Goal: Complete application form: Complete application form

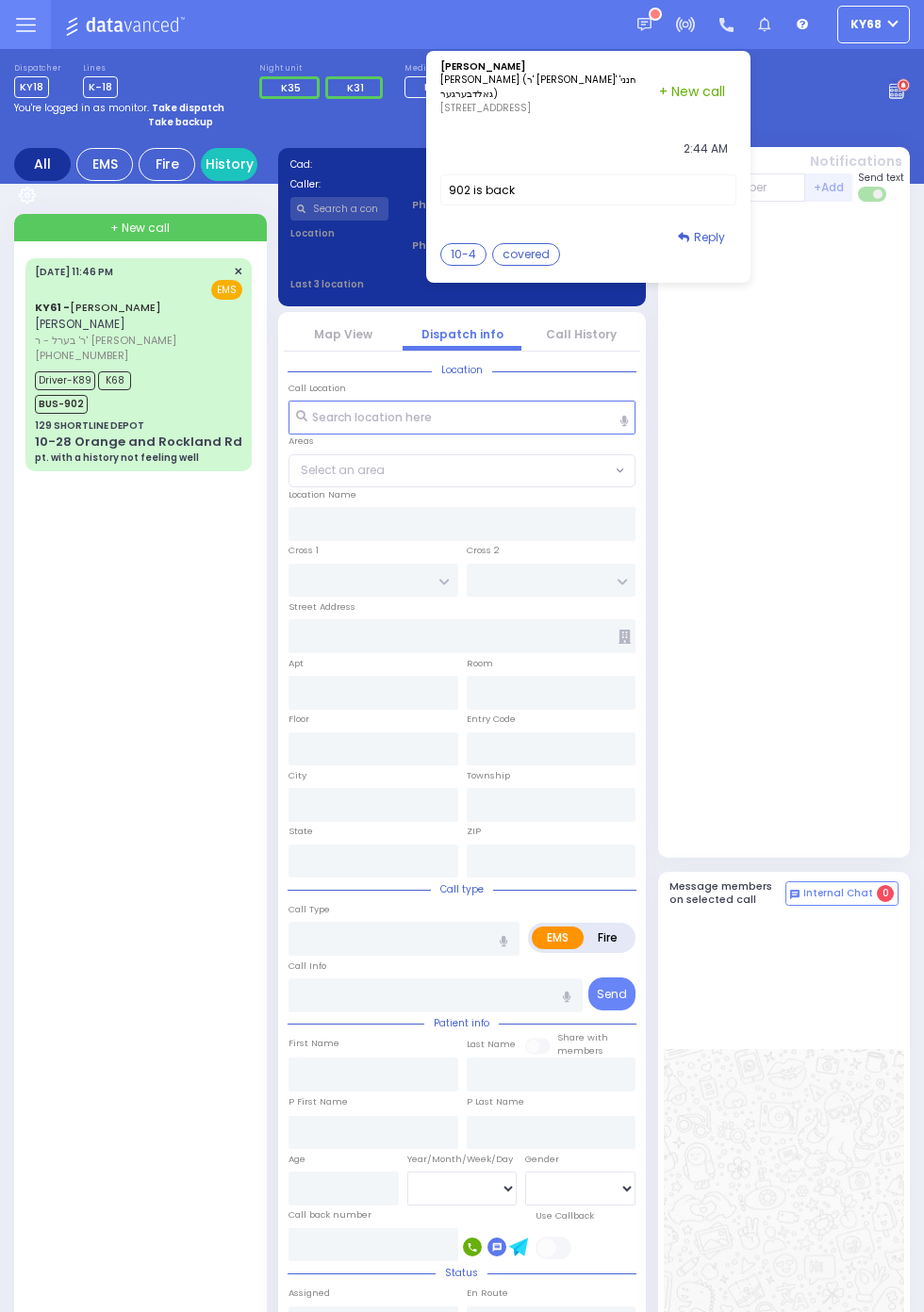
click at [38, 386] on span "Driver-K89" at bounding box center [65, 381] width 60 height 19
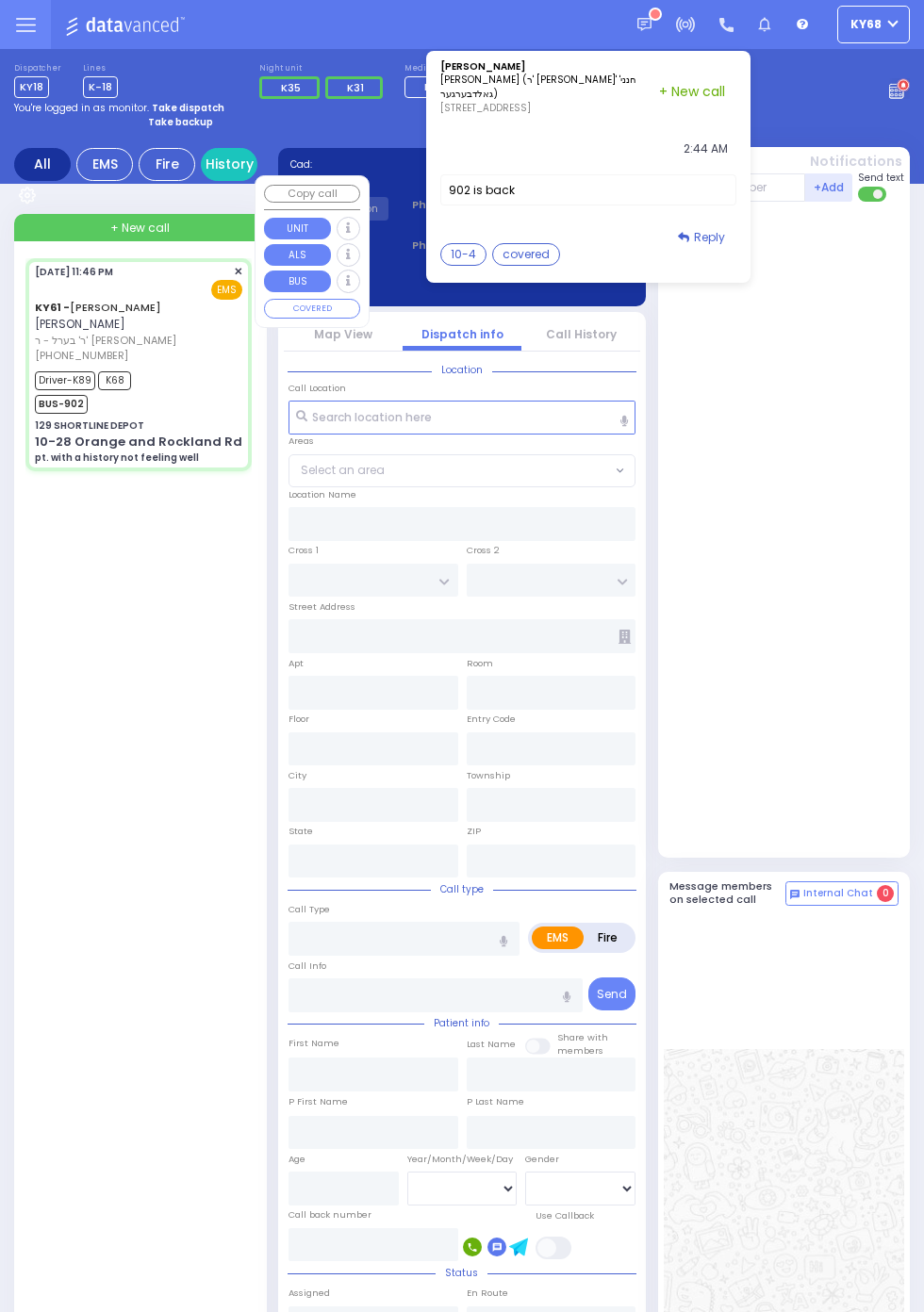
select select
type input "pt. with a history not feeling well"
radio input "true"
type input "[PERSON_NAME]"
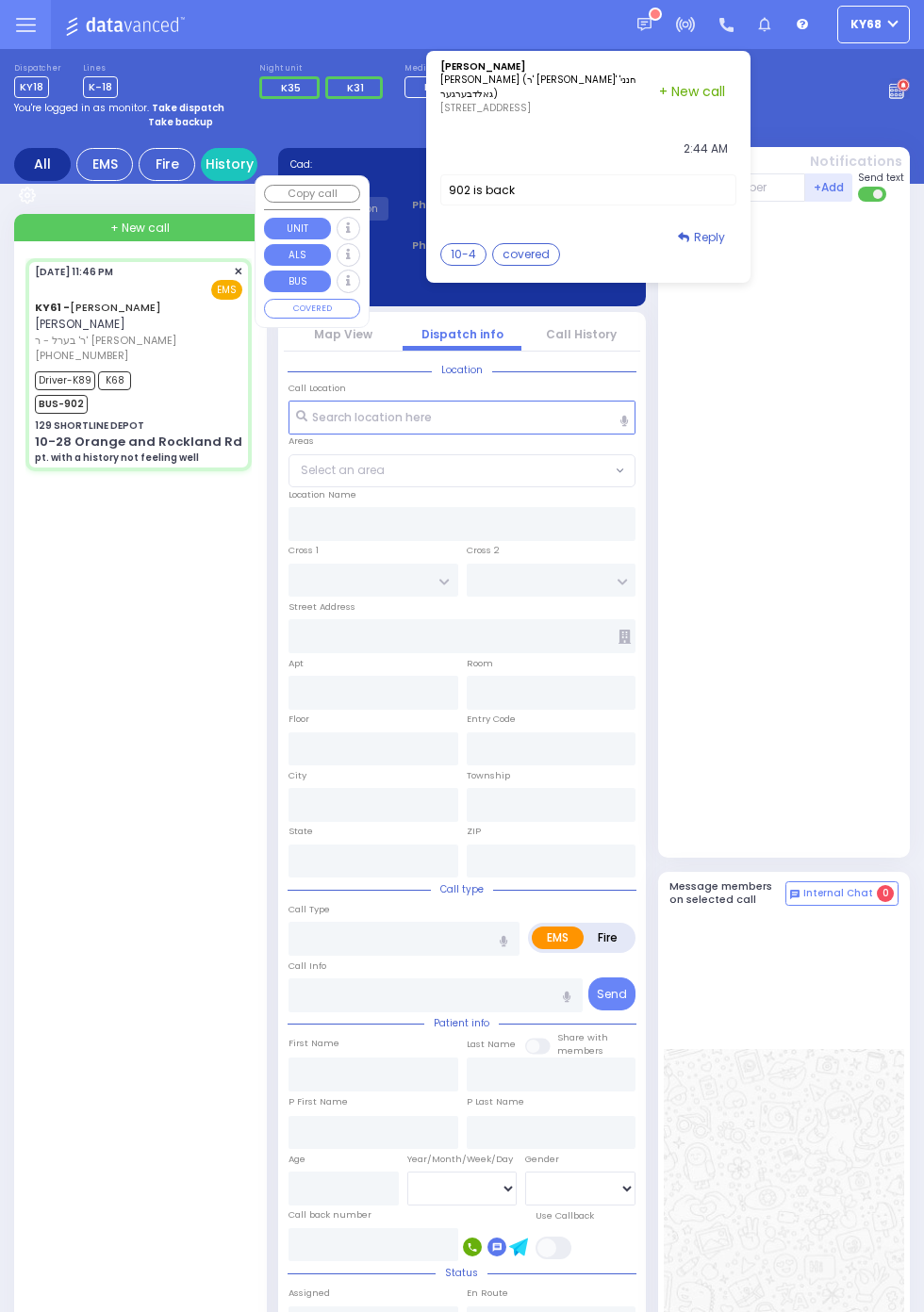
type input "Eva"
type input "[PERSON_NAME]"
type input "75"
select select "Year"
select select "[DEMOGRAPHIC_DATA]"
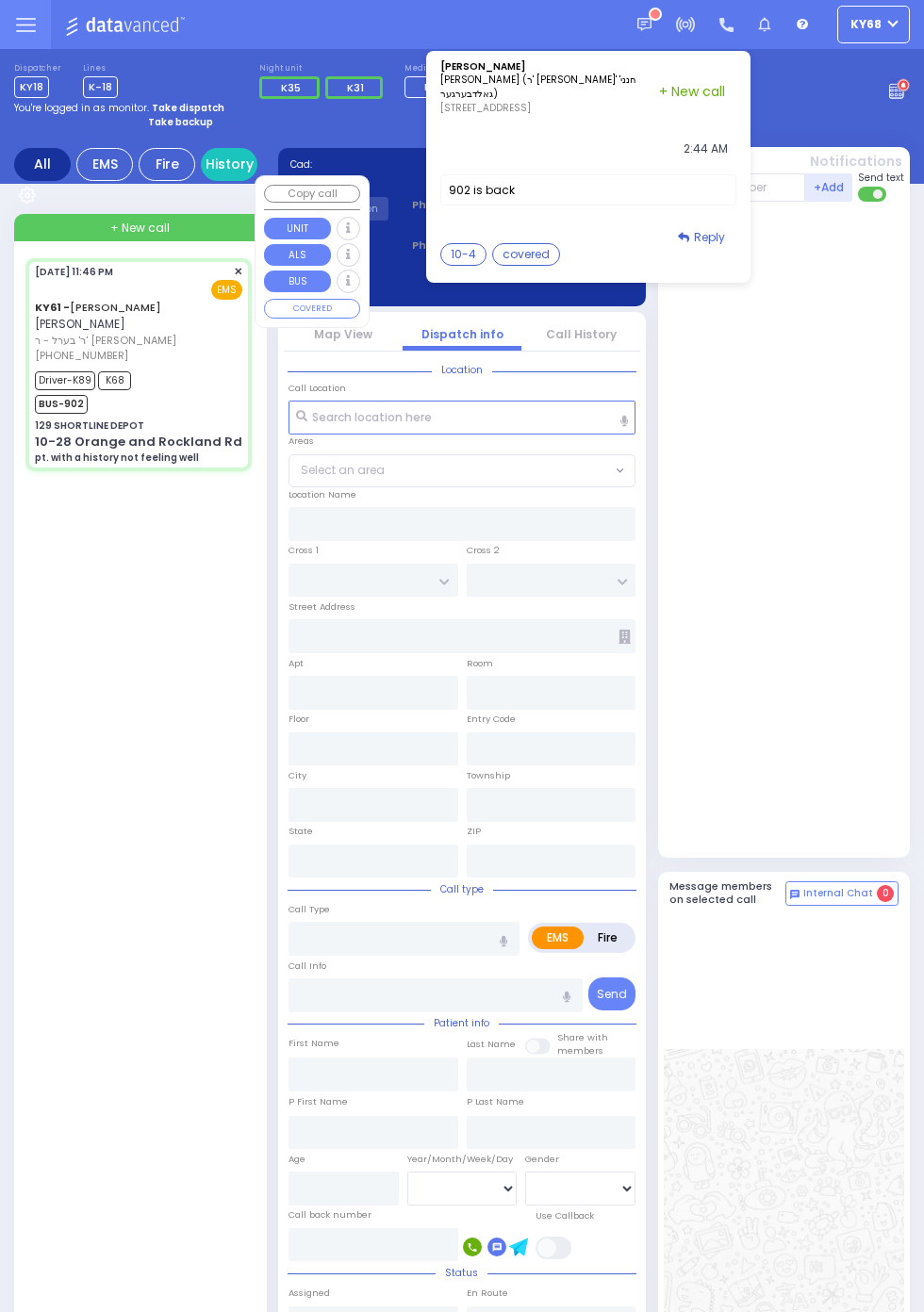
type input "23:46"
type input "23:49"
type input "00:25"
type input "00:30"
type input "01:20"
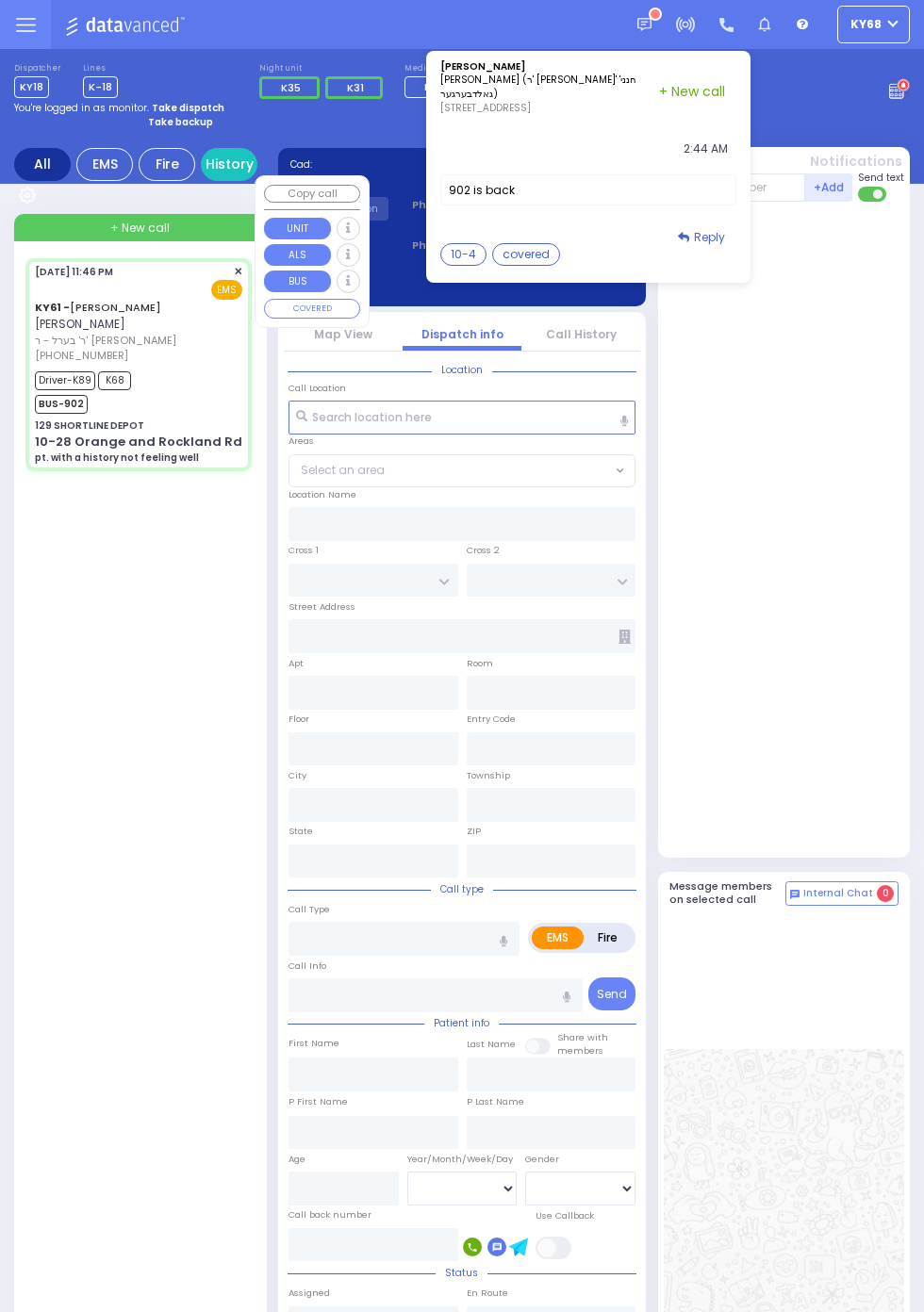
type input "02:15"
type input "[GEOGRAPHIC_DATA] [STREET_ADDRESS]"
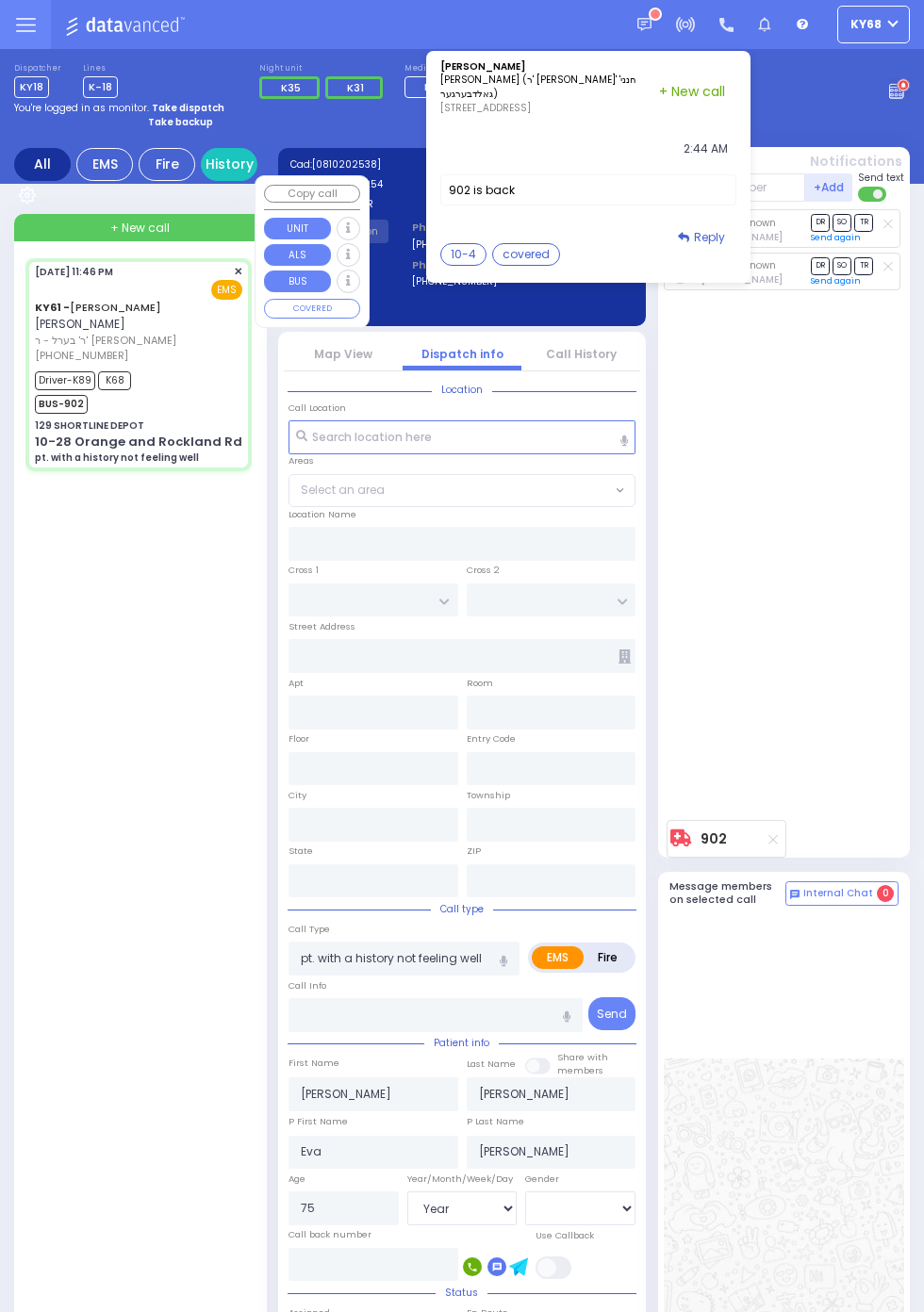
type input "129 SHORTLINE DEPOT"
type input "10-28 Orange and Rockland Rd"
type input "Monroe"
type input "[US_STATE]"
type input "10950"
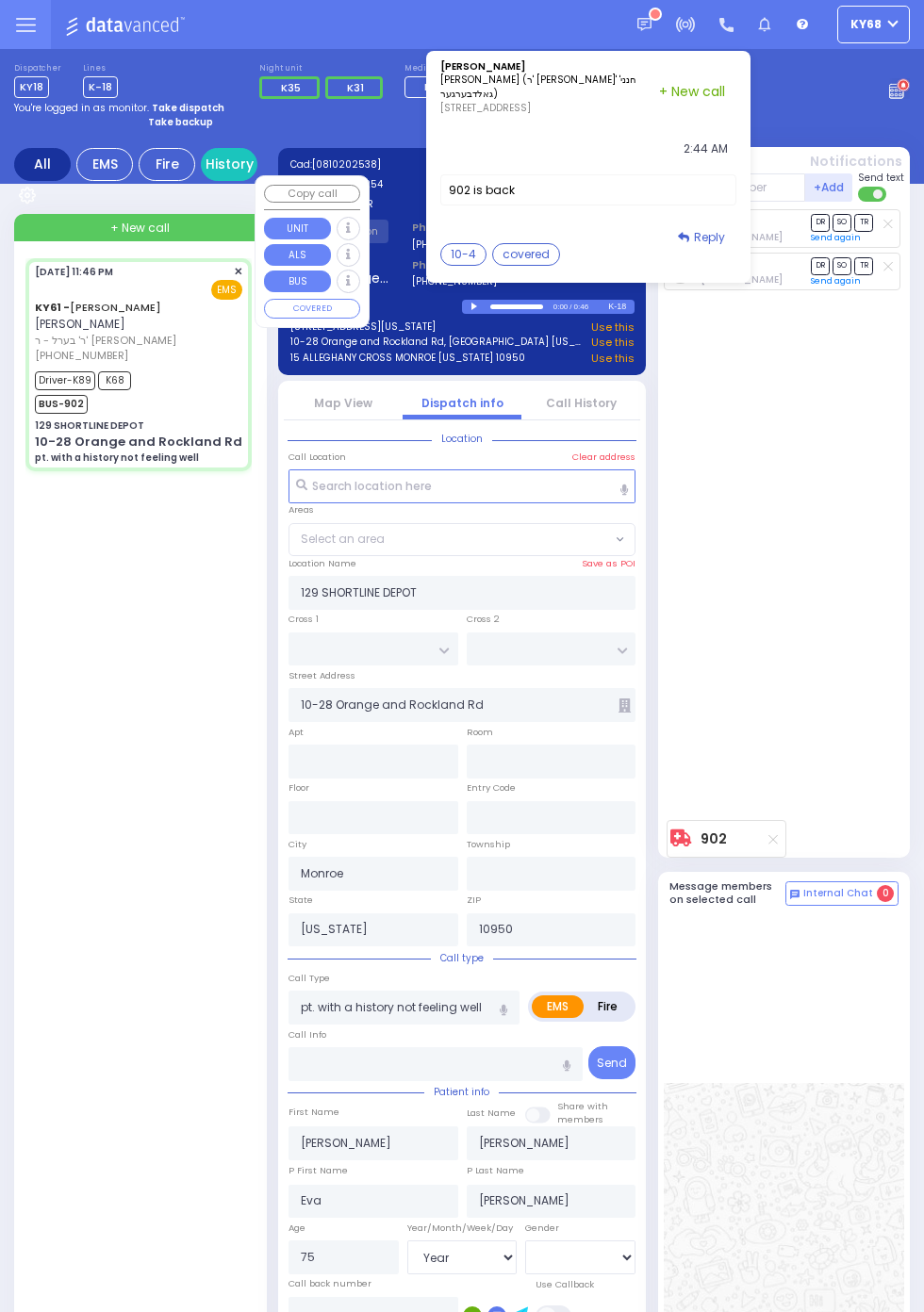
click at [876, 657] on div "K89 [PERSON_NAME] DR SO TR" at bounding box center [786, 511] width 245 height 602
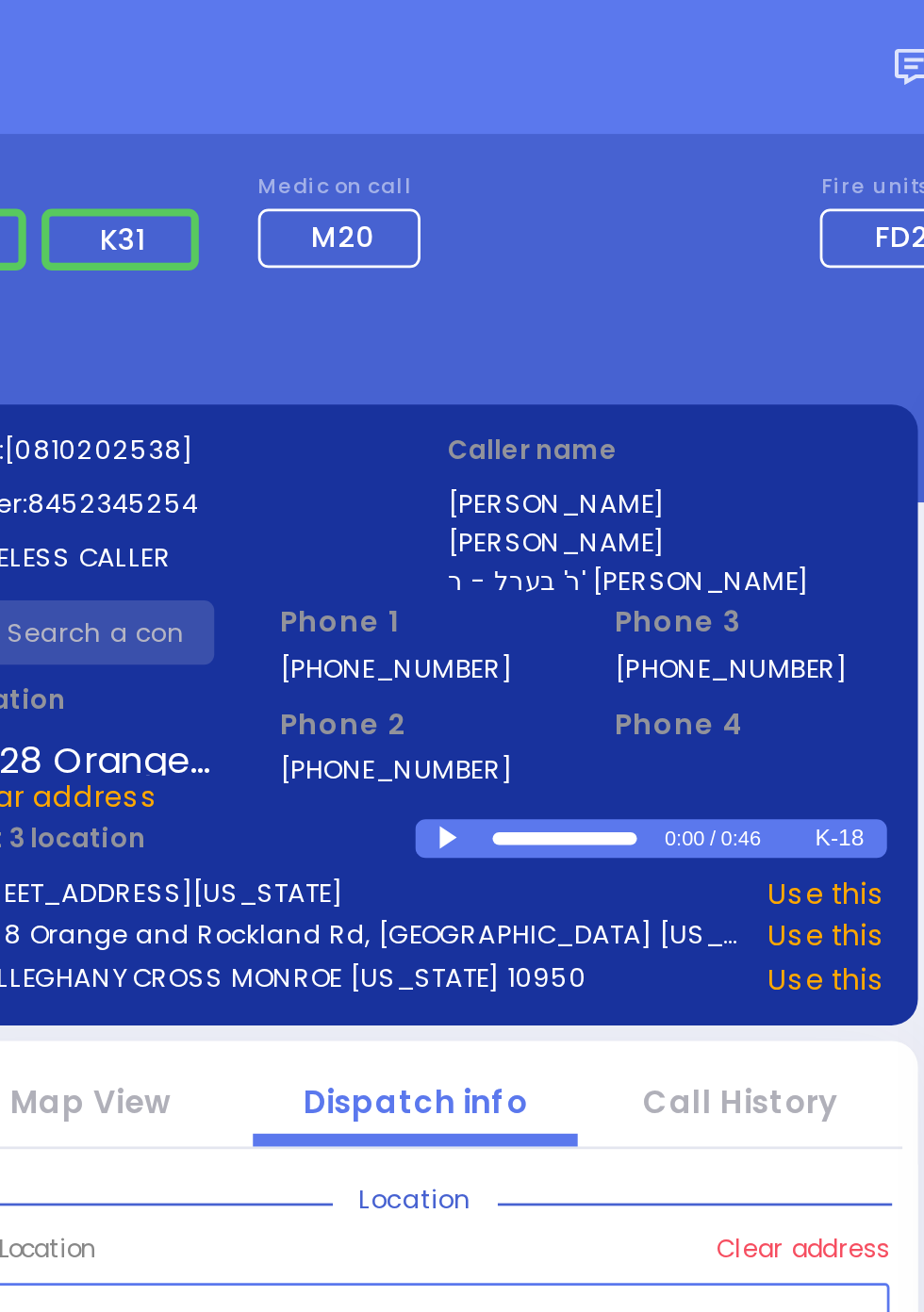
click at [482, 302] on div at bounding box center [476, 306] width 11 height 9
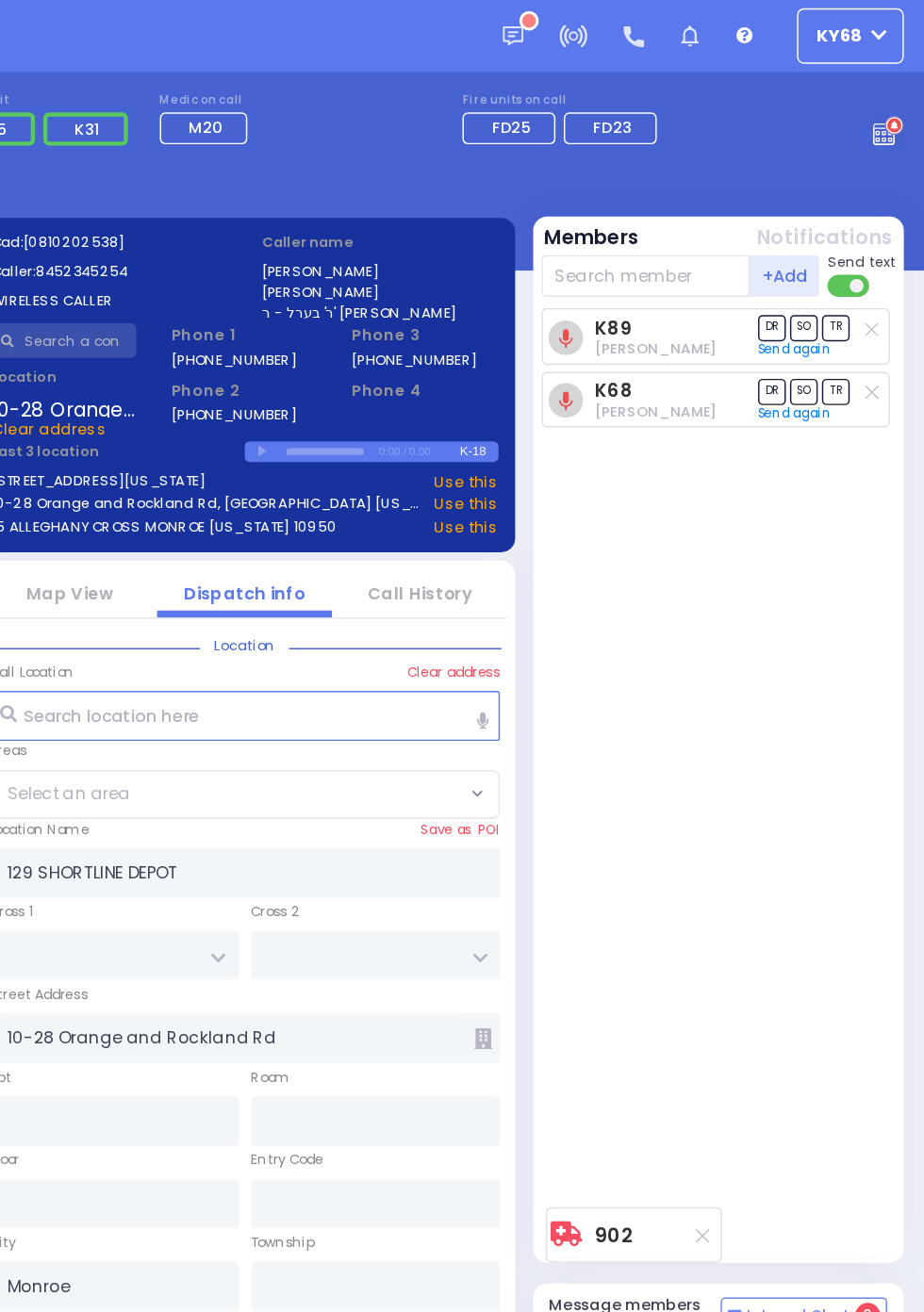
click at [616, 395] on link "Call History" at bounding box center [580, 403] width 70 height 16
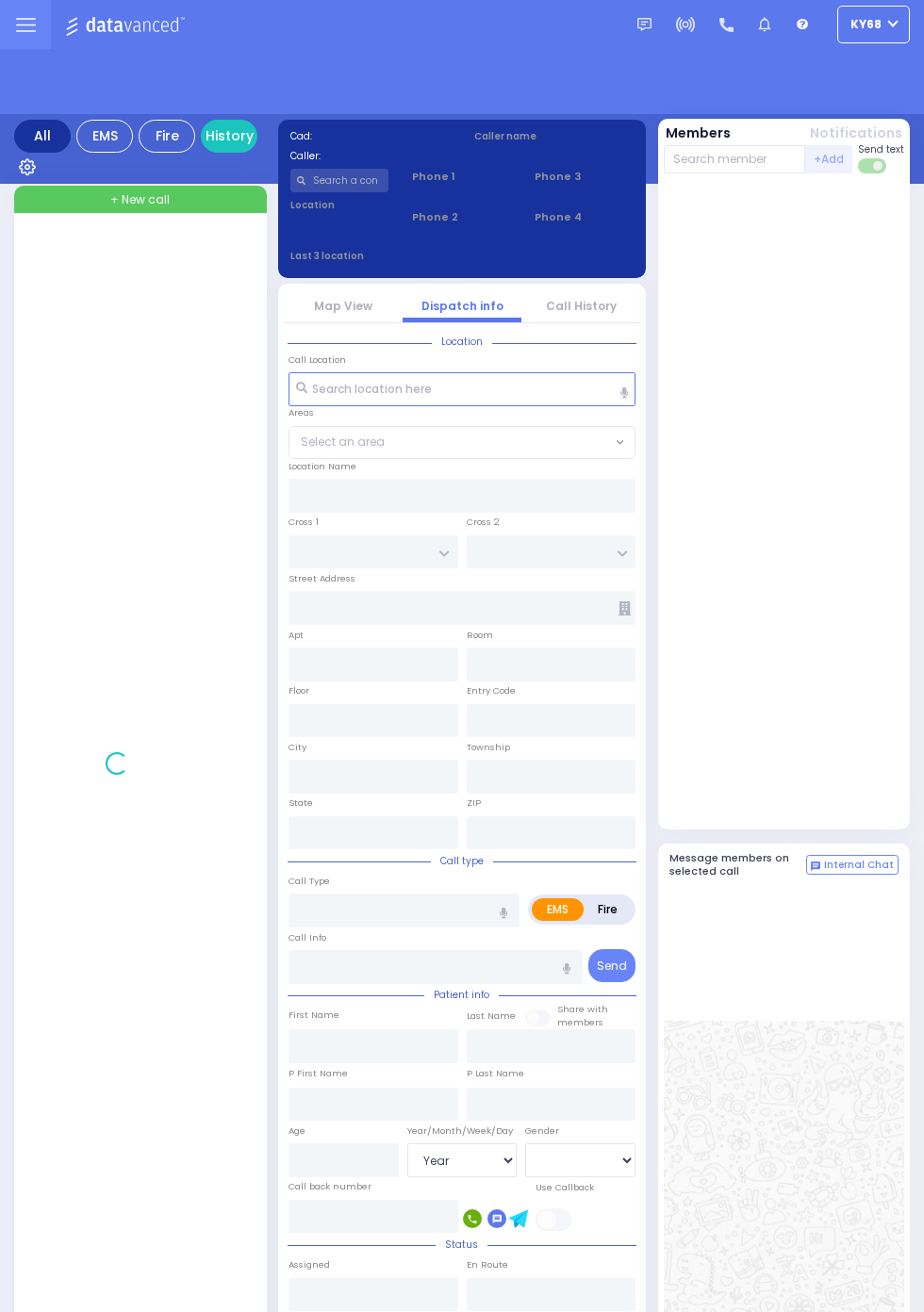
select select "Year"
select select "[DEMOGRAPHIC_DATA]"
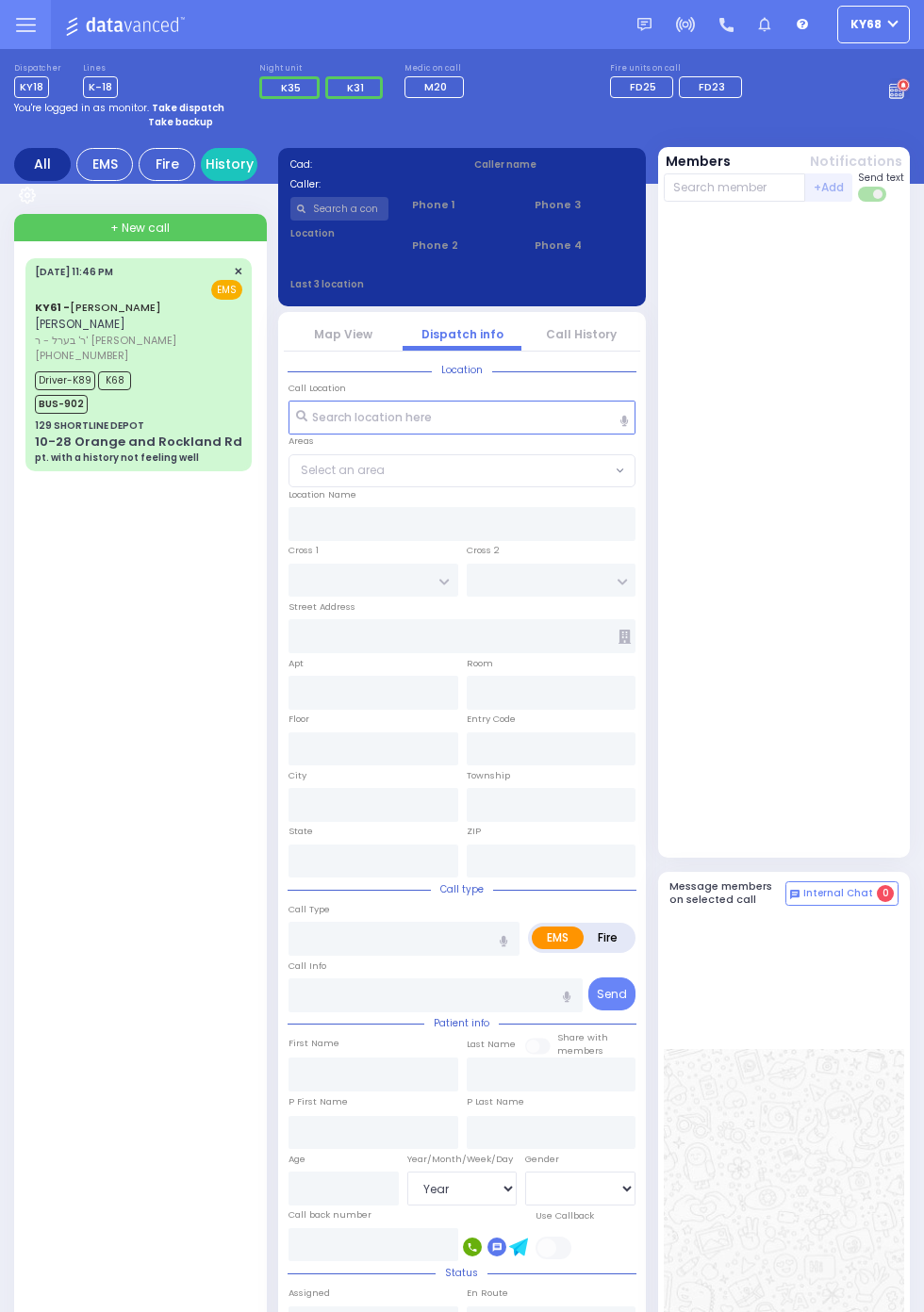
click at [35, 389] on span "Driver-K89" at bounding box center [65, 381] width 60 height 19
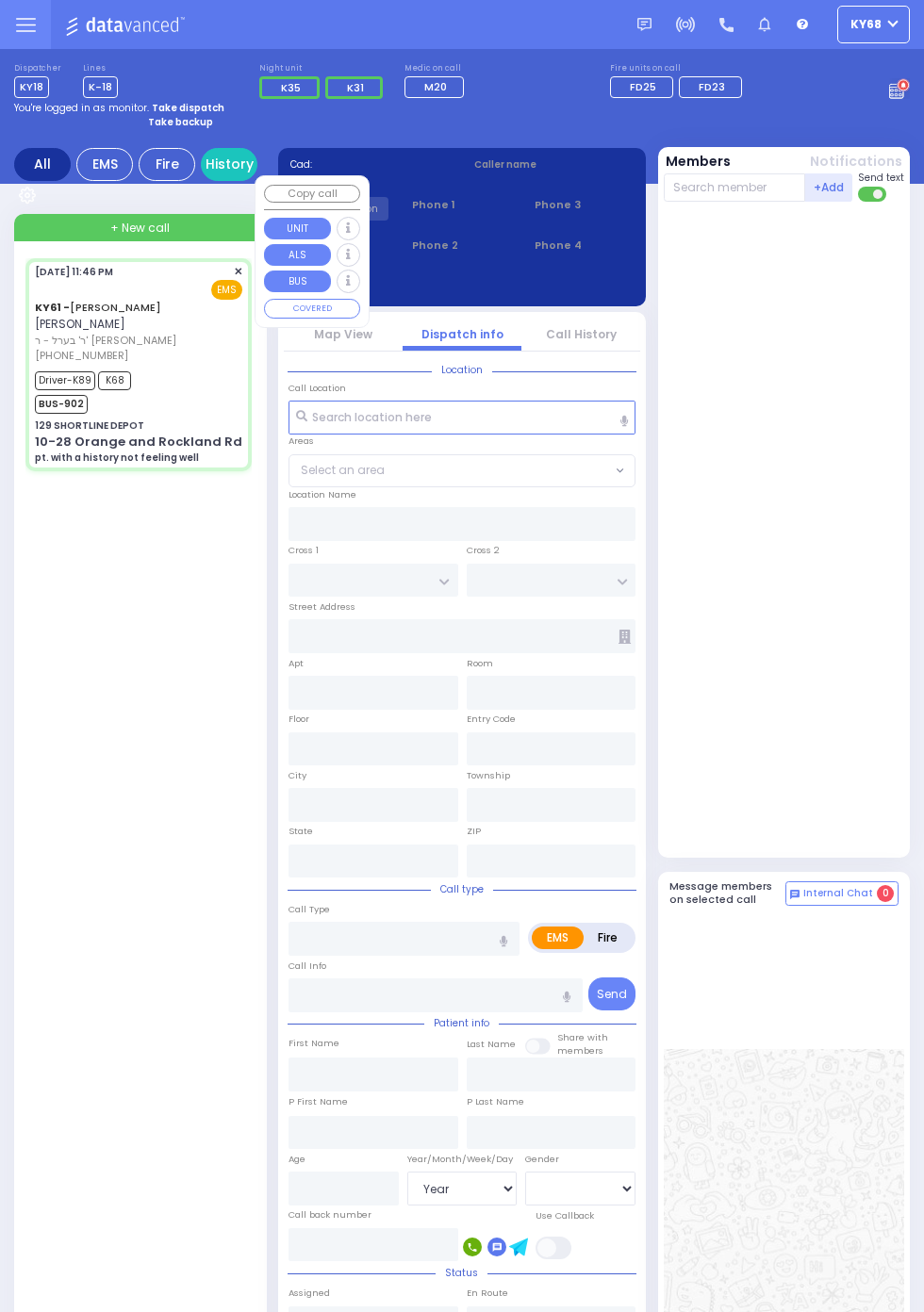
select select
type input "pt. with a history not feeling well"
radio input "true"
type input "[PERSON_NAME]"
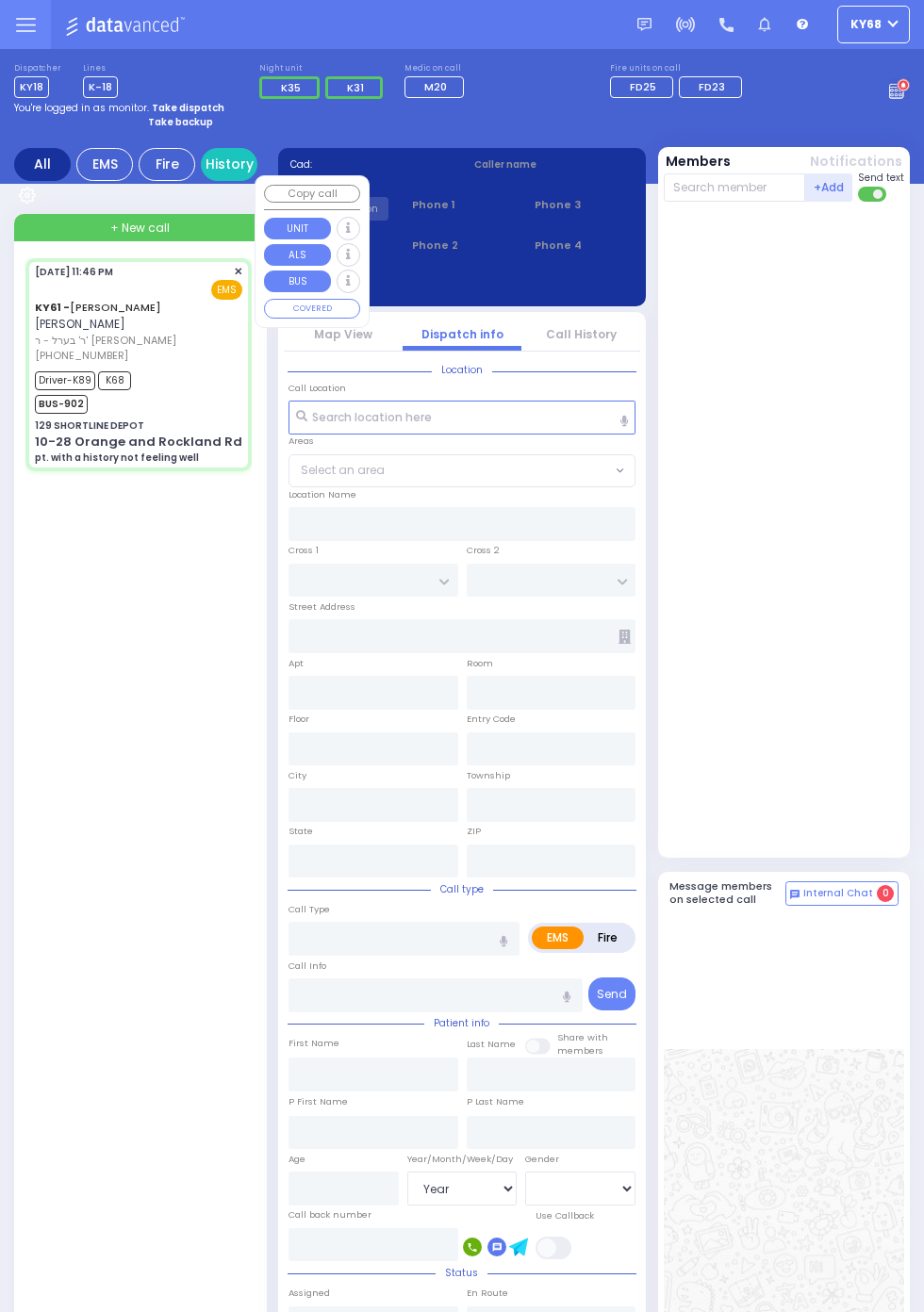
type input "Eva"
type input "[PERSON_NAME]"
type input "75"
select select "Year"
select select "[DEMOGRAPHIC_DATA]"
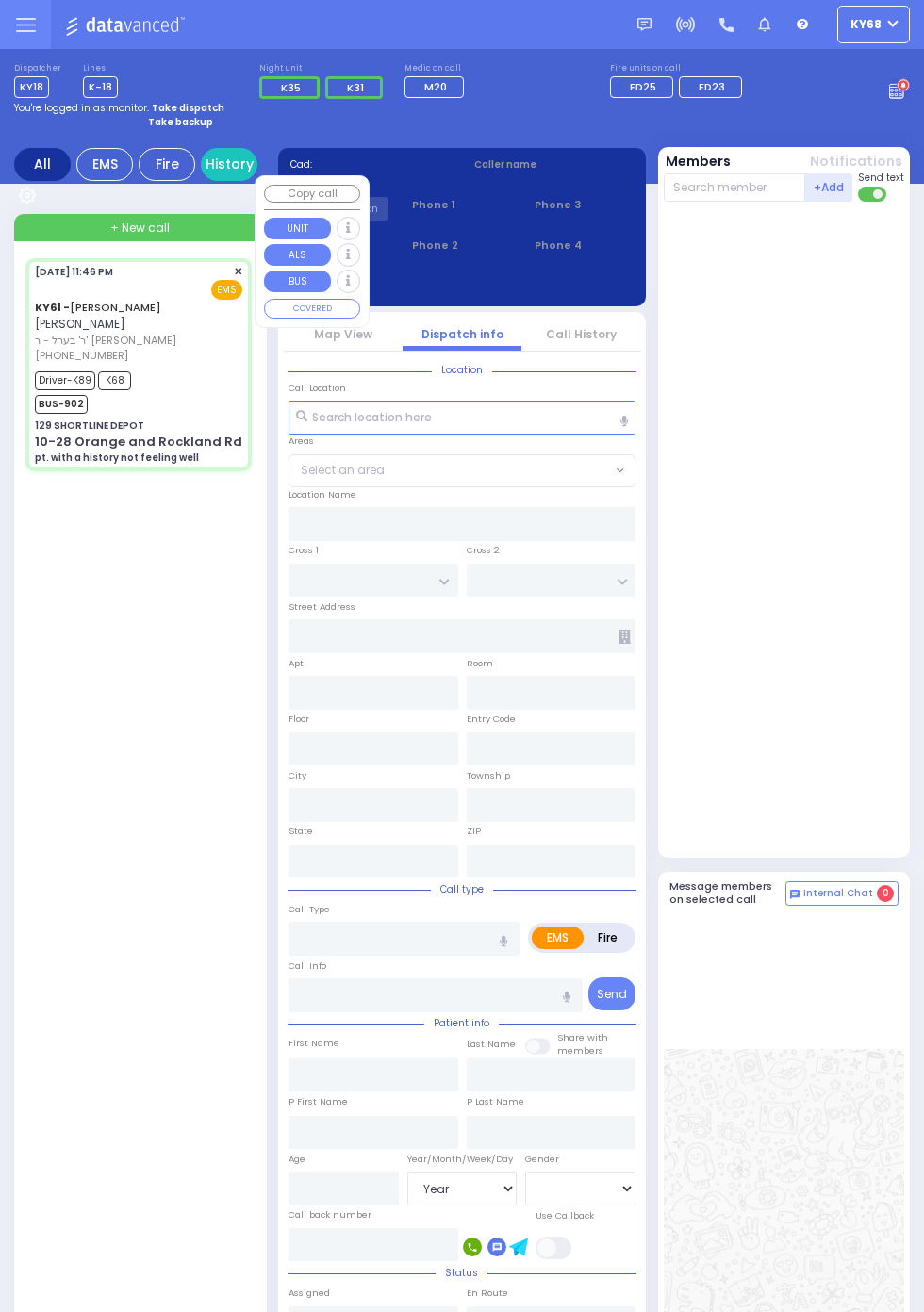
type input "23:46"
type input "23:49"
type input "00:25"
type input "00:30"
type input "01:20"
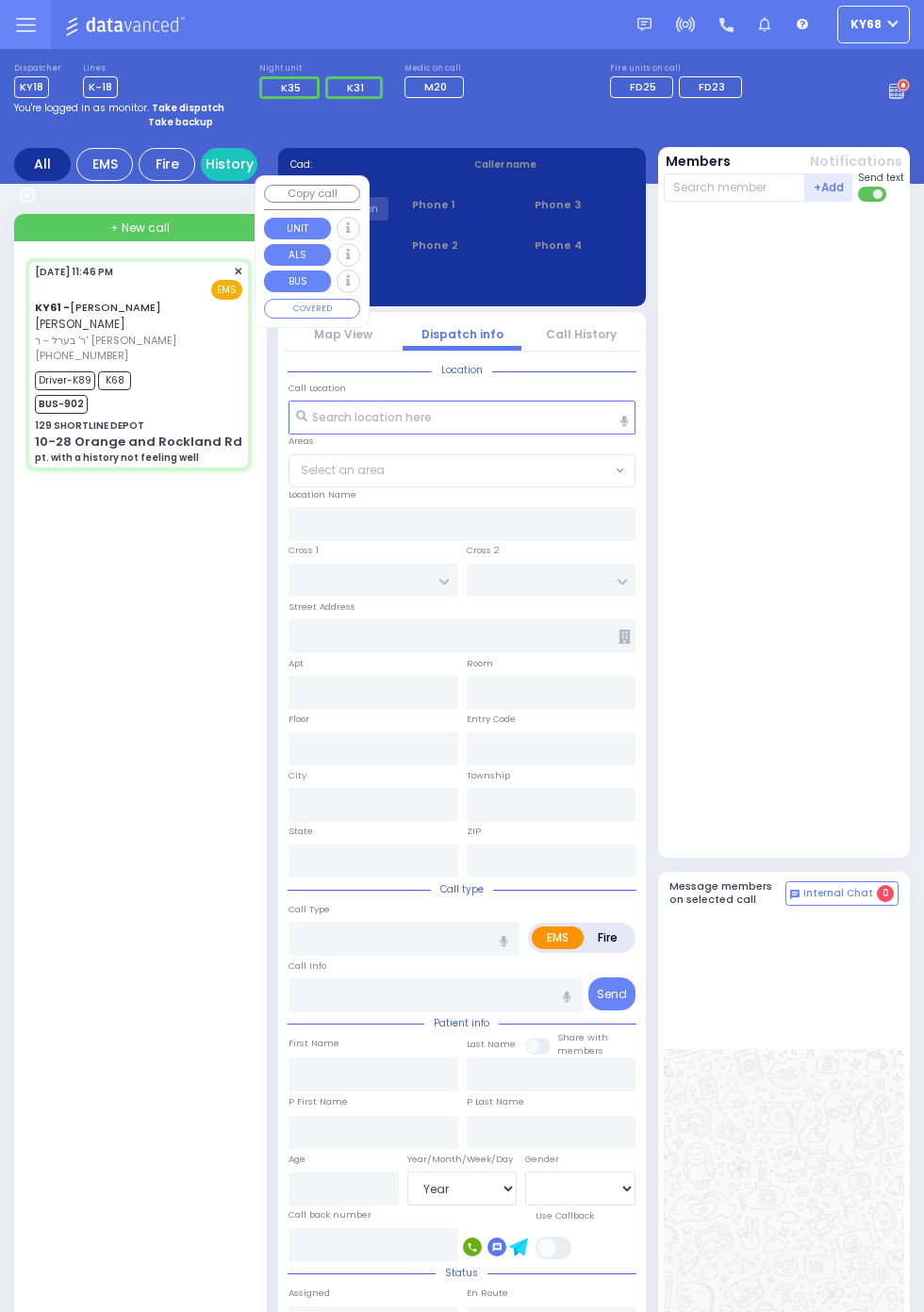
type input "02:15"
type input "[GEOGRAPHIC_DATA] [STREET_ADDRESS]"
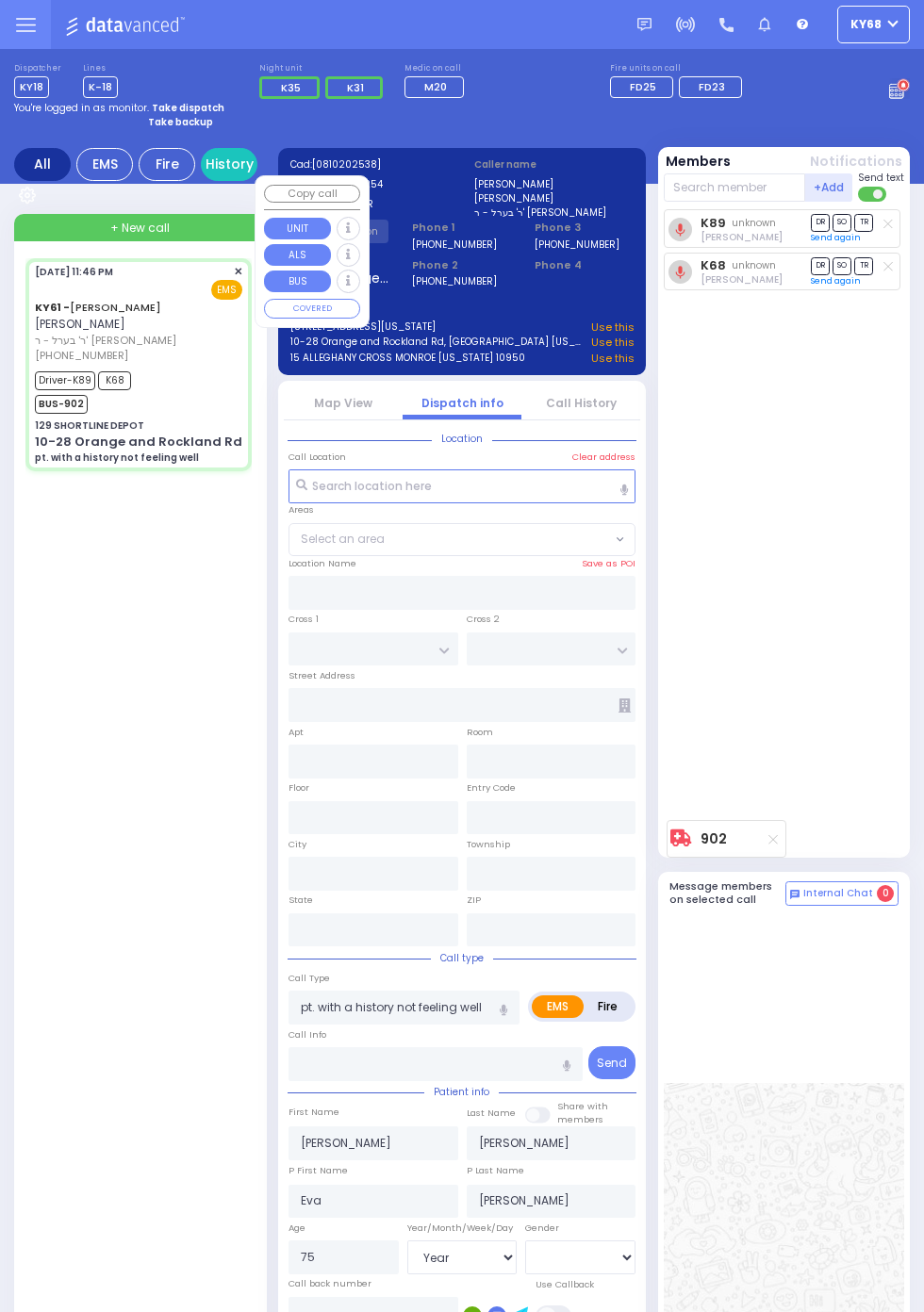
type input "129 SHORTLINE DEPOT"
type input "10-28 Orange and Rockland Rd"
type input "Monroe"
type input "[US_STATE]"
type input "10950"
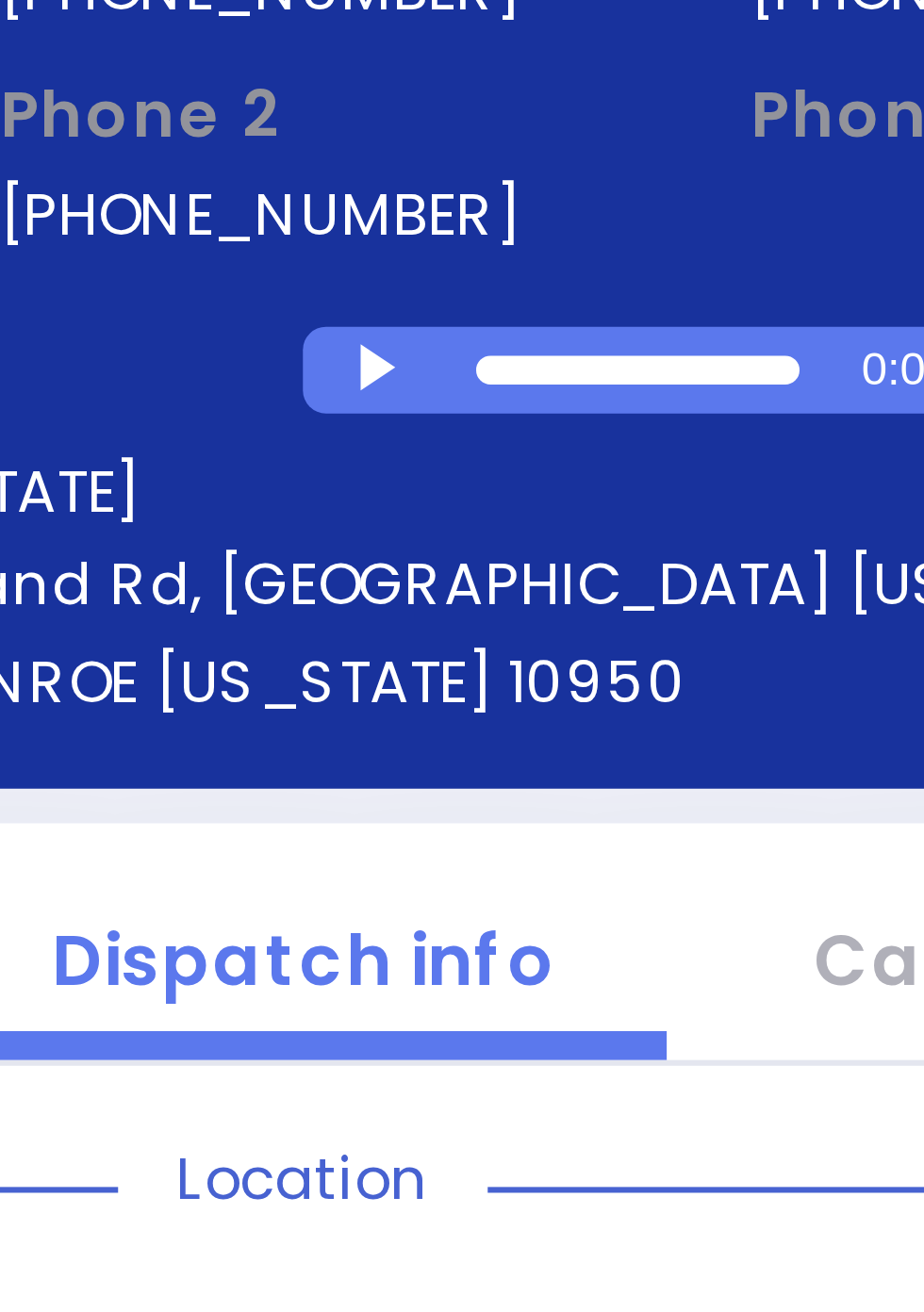
click at [472, 308] on div "Cad: [0810202538] Caller: 8452345254 WIRELESS CALLER Caller name ARON ZEV POLAC…" at bounding box center [462, 909] width 368 height 1536
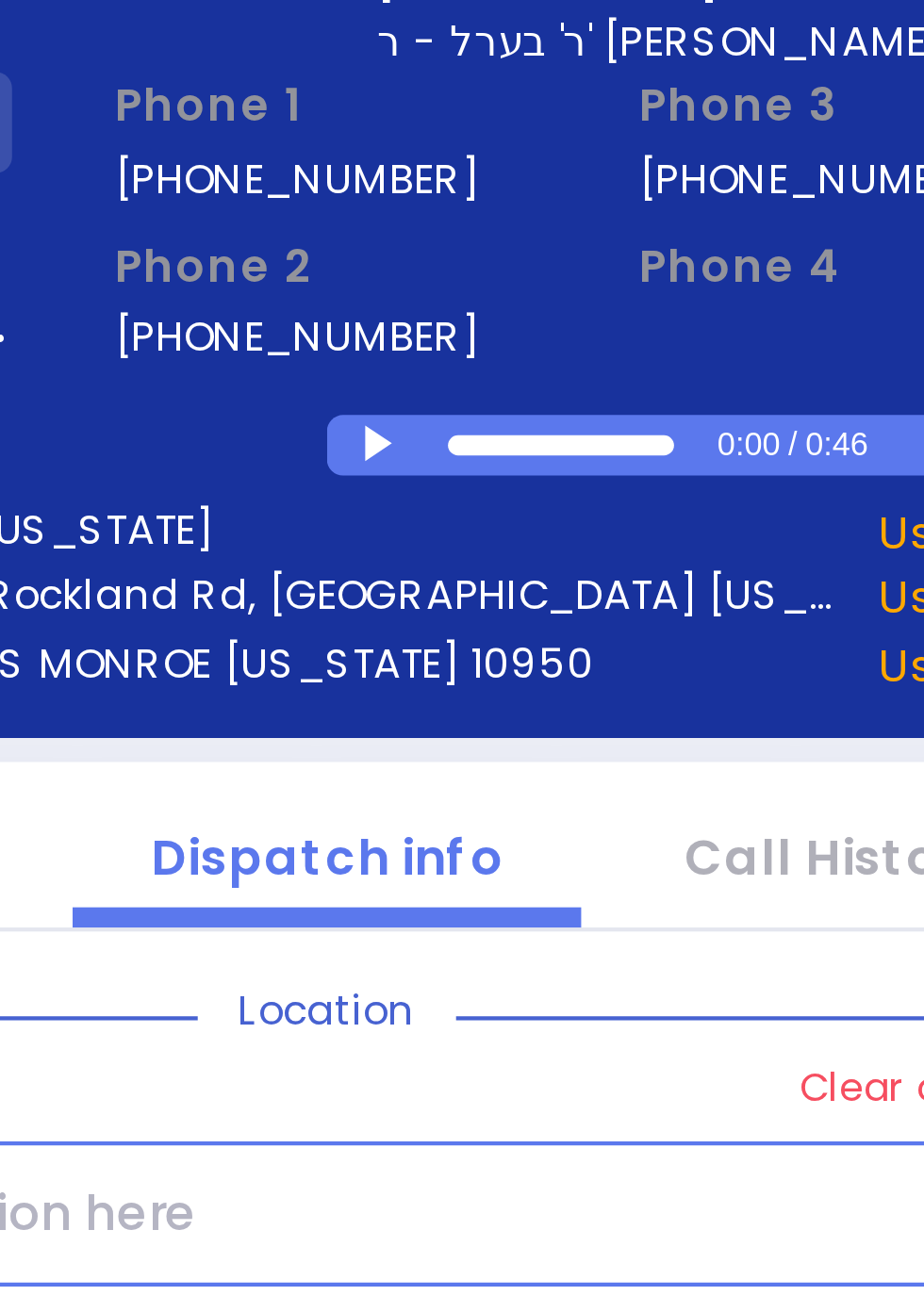
click at [472, 307] on div at bounding box center [476, 306] width 11 height 9
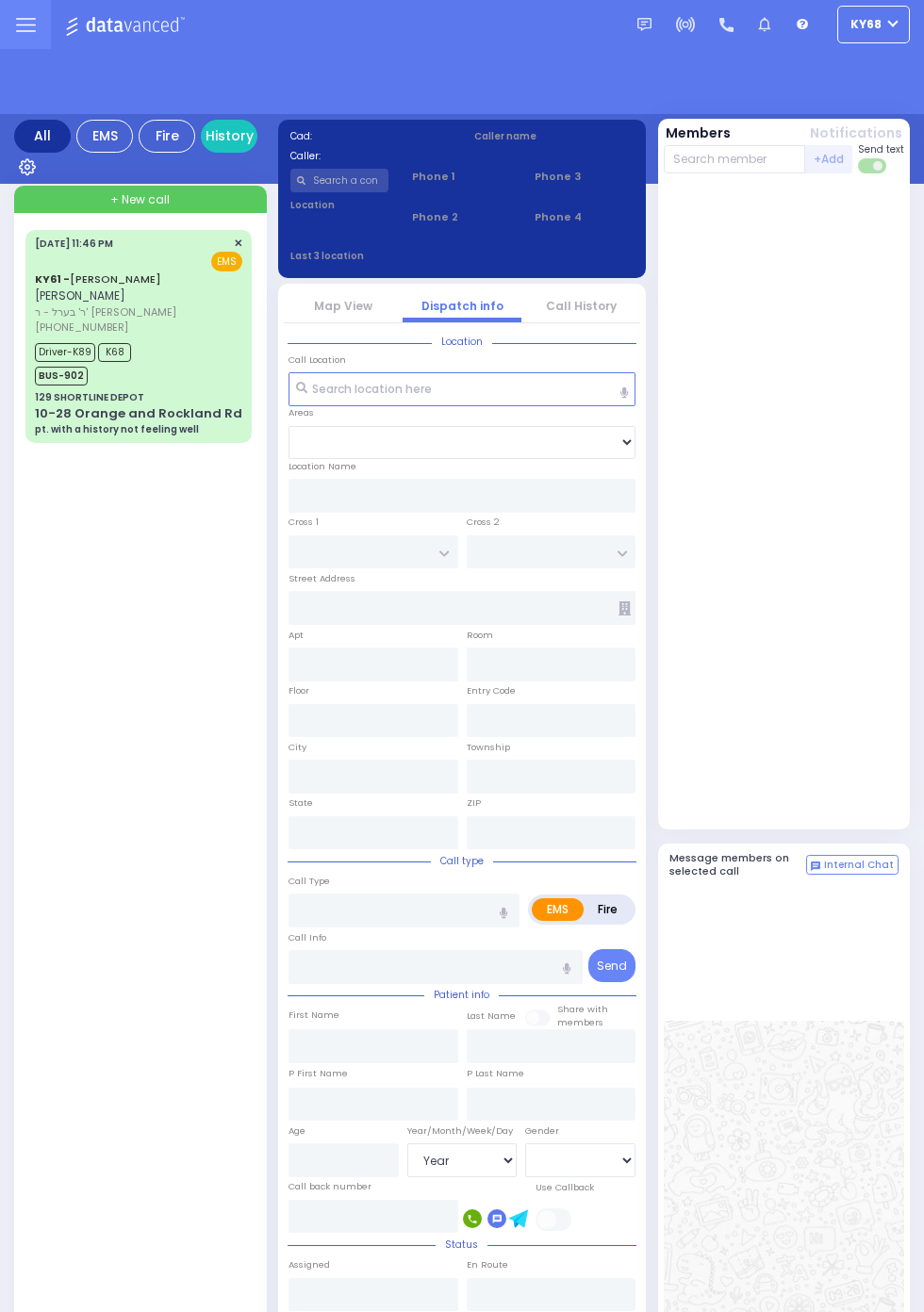
select select "Year"
select select "[DEMOGRAPHIC_DATA]"
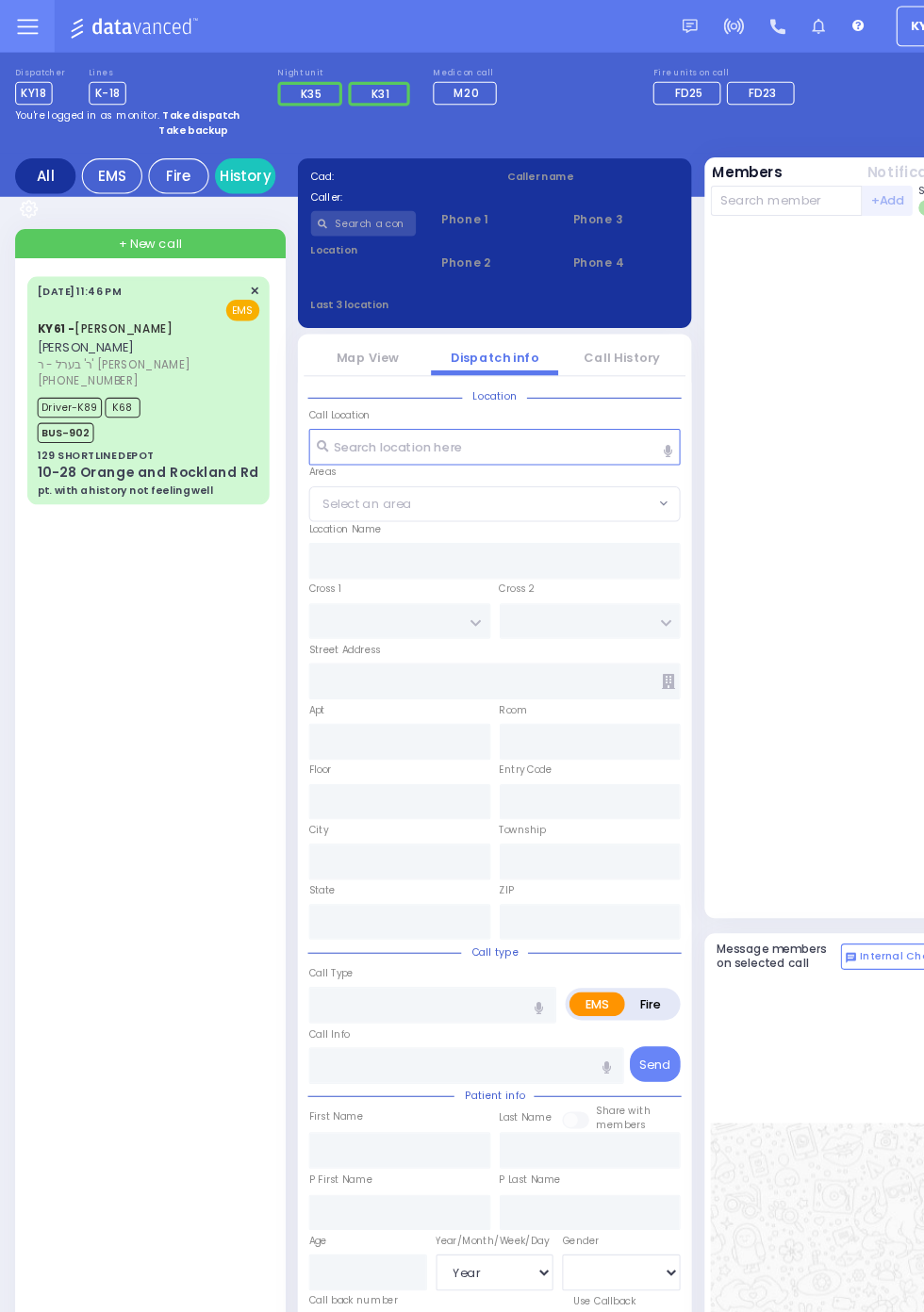
click at [35, 434] on div "10-28 Orange and Rockland Rd" at bounding box center [138, 442] width 208 height 19
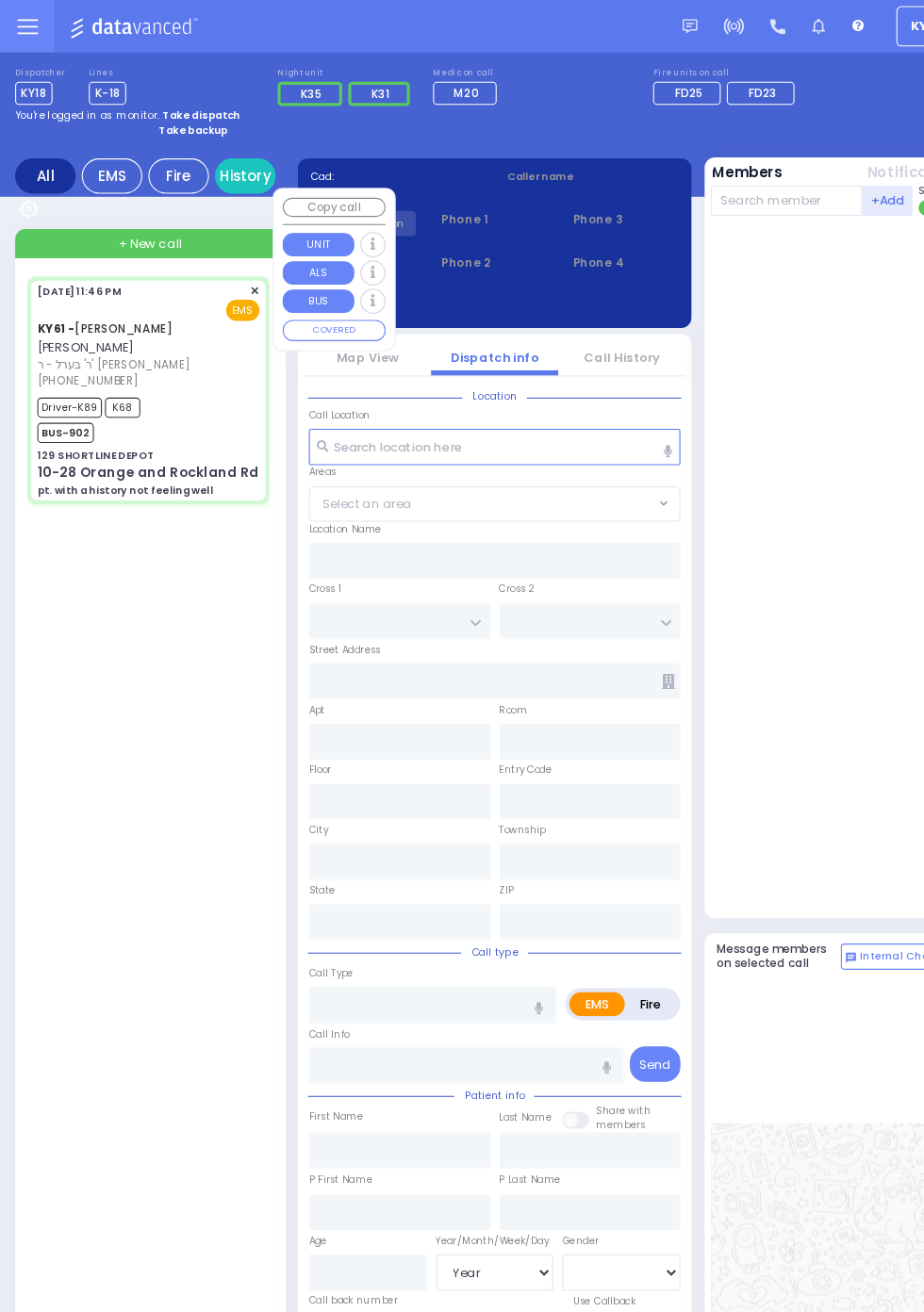
select select
type input "pt. with a history not feeling well"
radio input "true"
type input "[PERSON_NAME]"
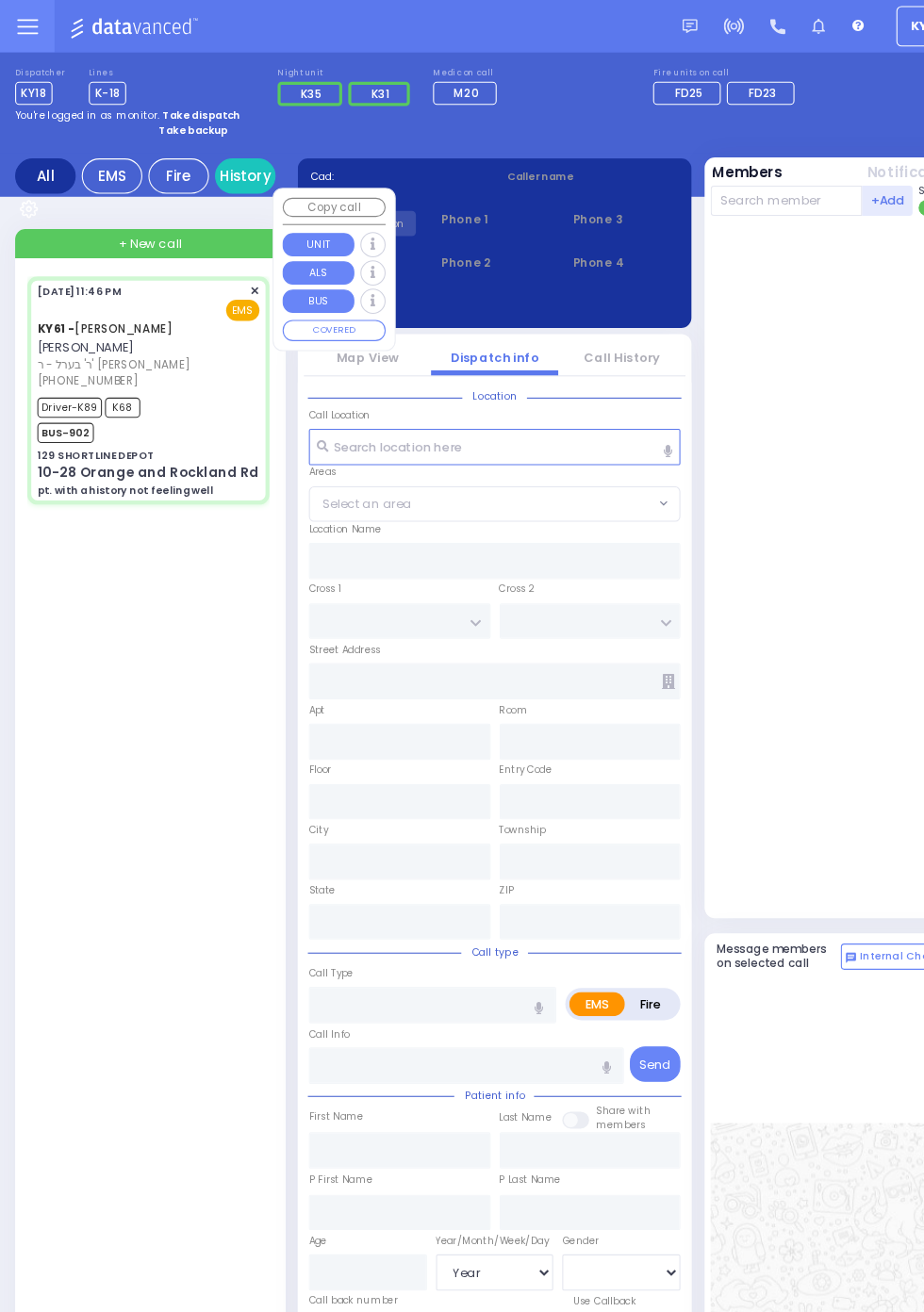
type input "Eva"
type input "[PERSON_NAME]"
type input "75"
select select "Year"
select select "[DEMOGRAPHIC_DATA]"
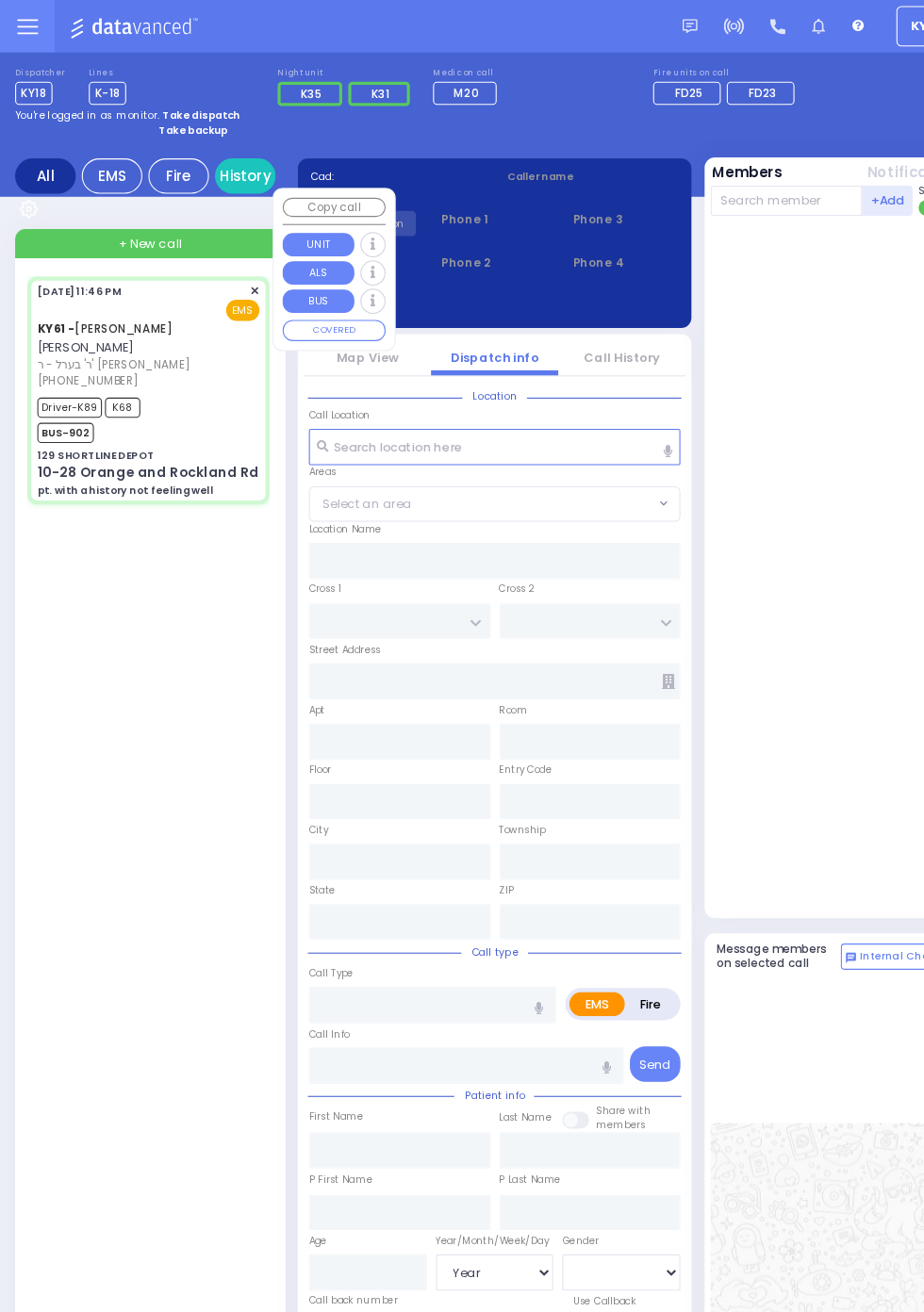
type input "23:46"
type input "23:49"
type input "00:25"
type input "00:30"
type input "01:20"
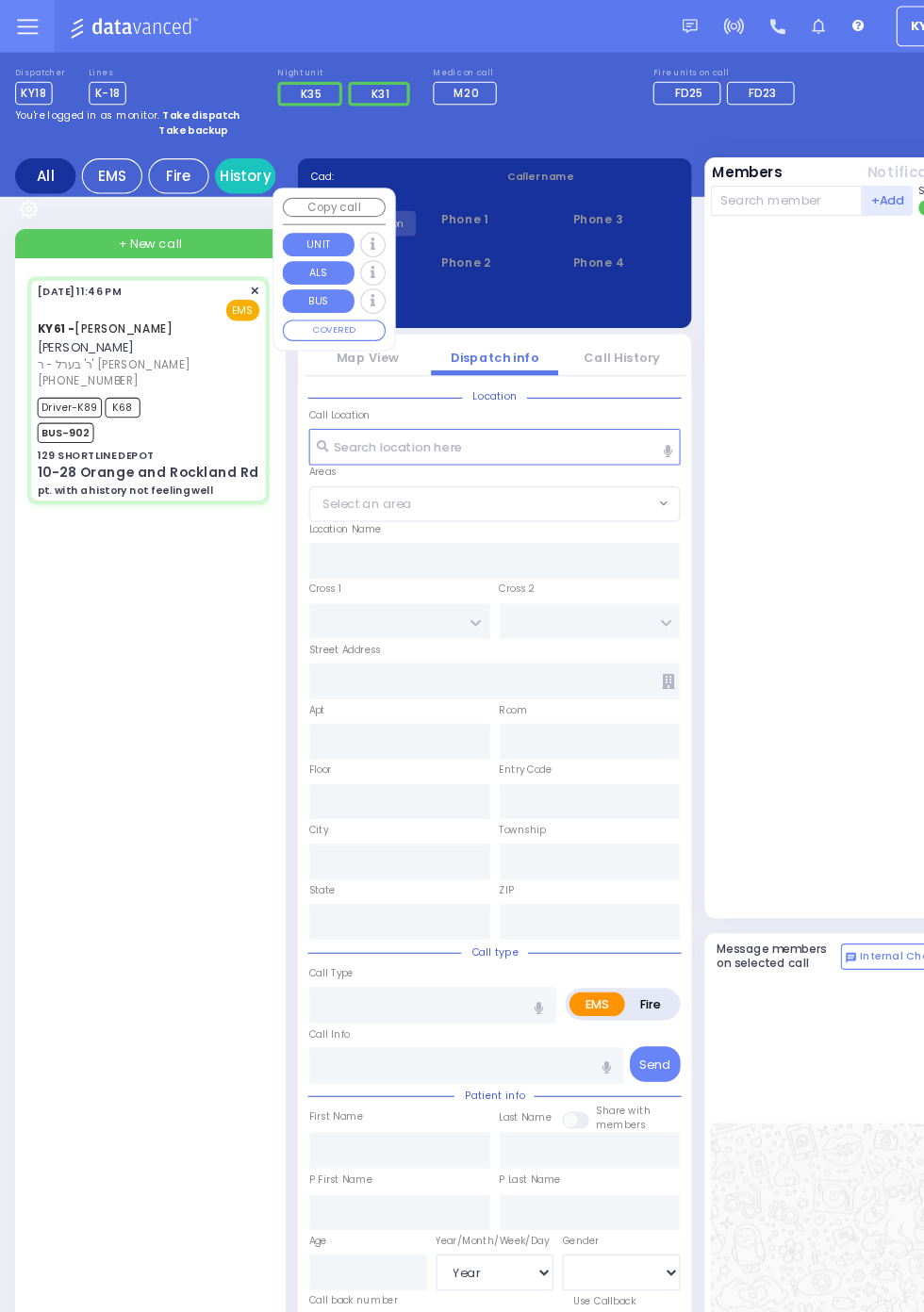
type input "02:15"
type input "[GEOGRAPHIC_DATA] [STREET_ADDRESS]"
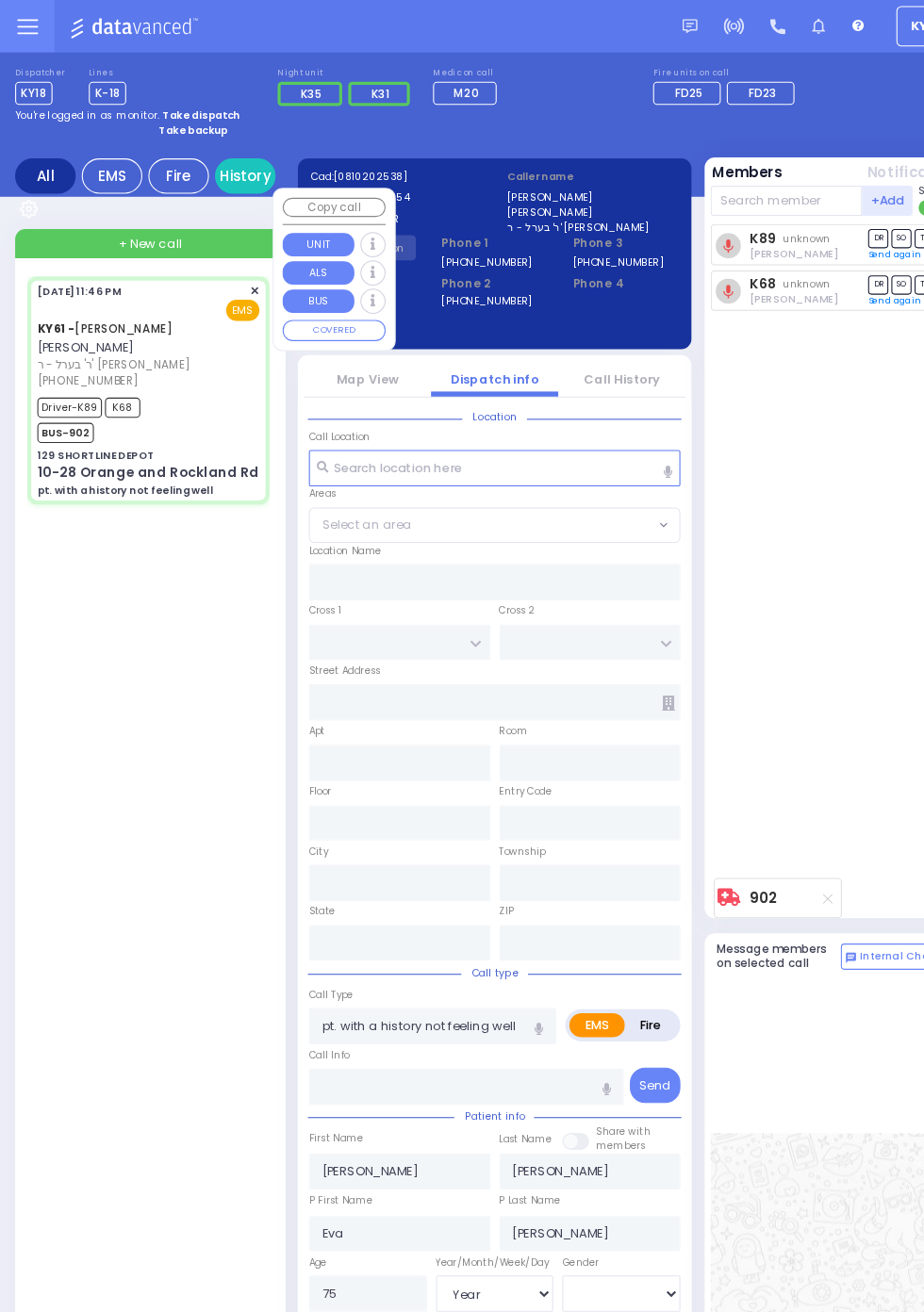
click at [819, 573] on div "K89 unknown Joel Witriol DR SO TR Sending text" at bounding box center [786, 511] width 245 height 602
type input "129 SHORTLINE DEPOT"
type input "10-28 Orange and Rockland Rd"
type input "Monroe"
type input "[US_STATE]"
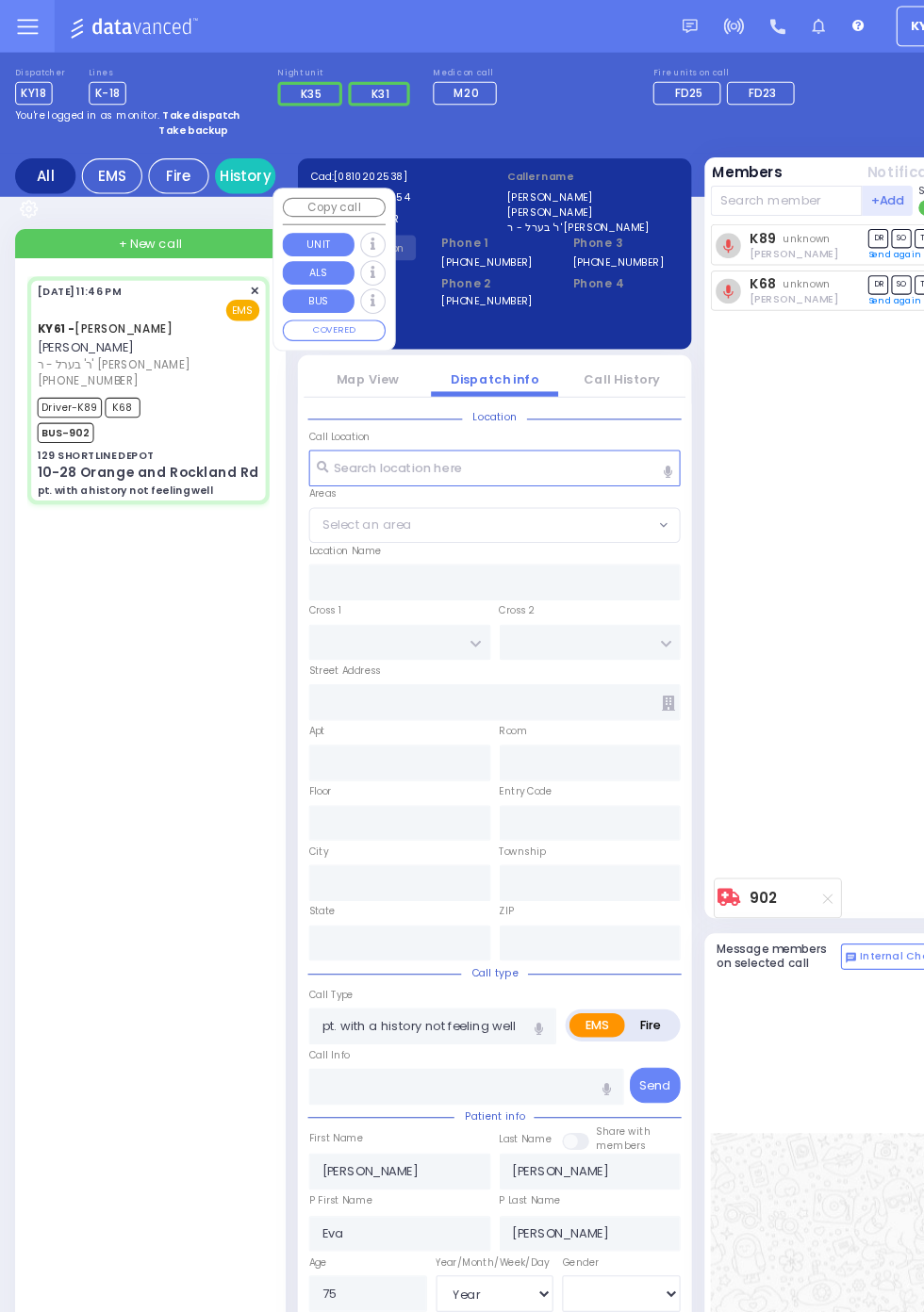
type input "10950"
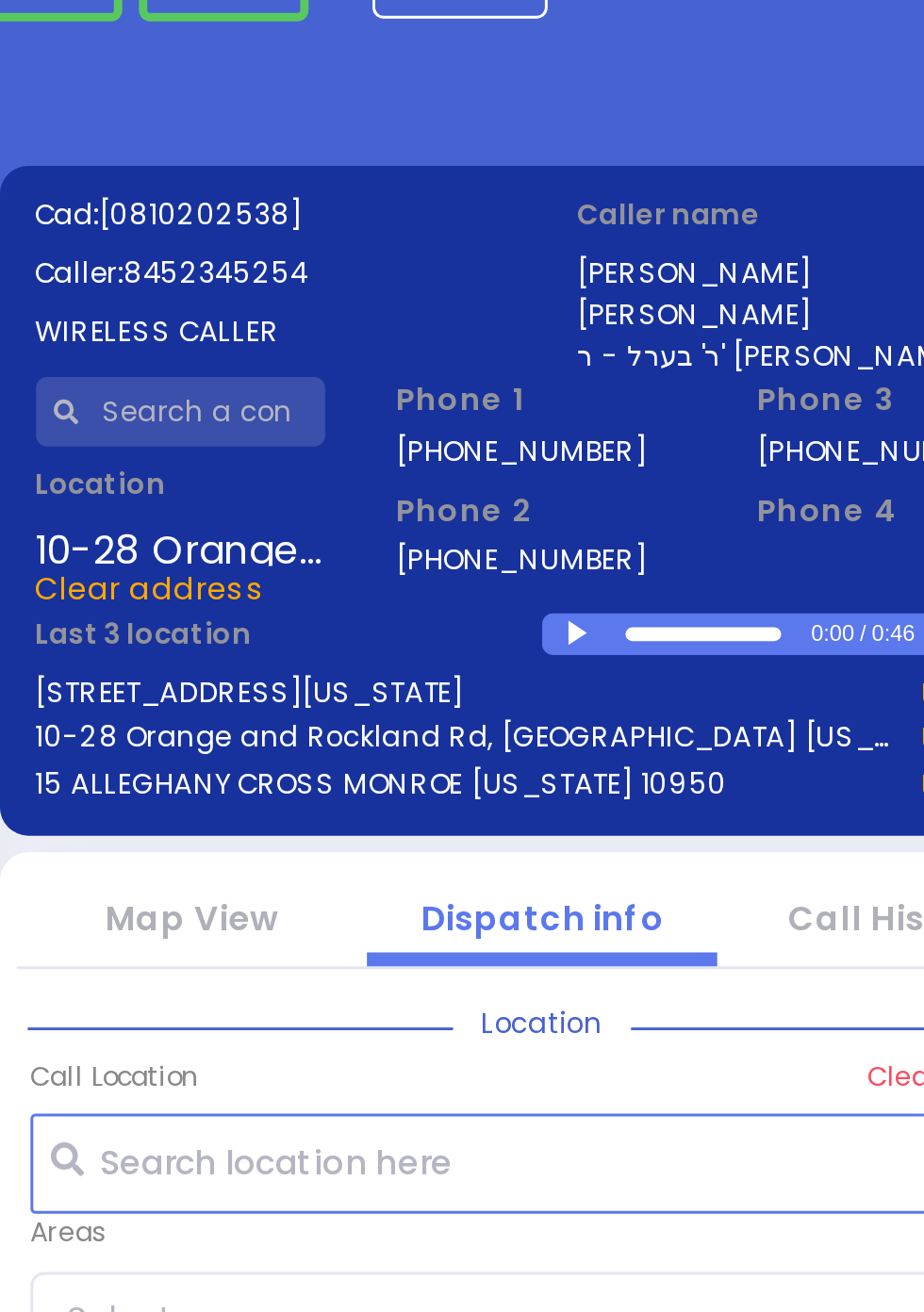
click at [482, 302] on div at bounding box center [476, 306] width 11 height 9
click at [524, 307] on div at bounding box center [517, 306] width 53 height 5
